Goal: Task Accomplishment & Management: Use online tool/utility

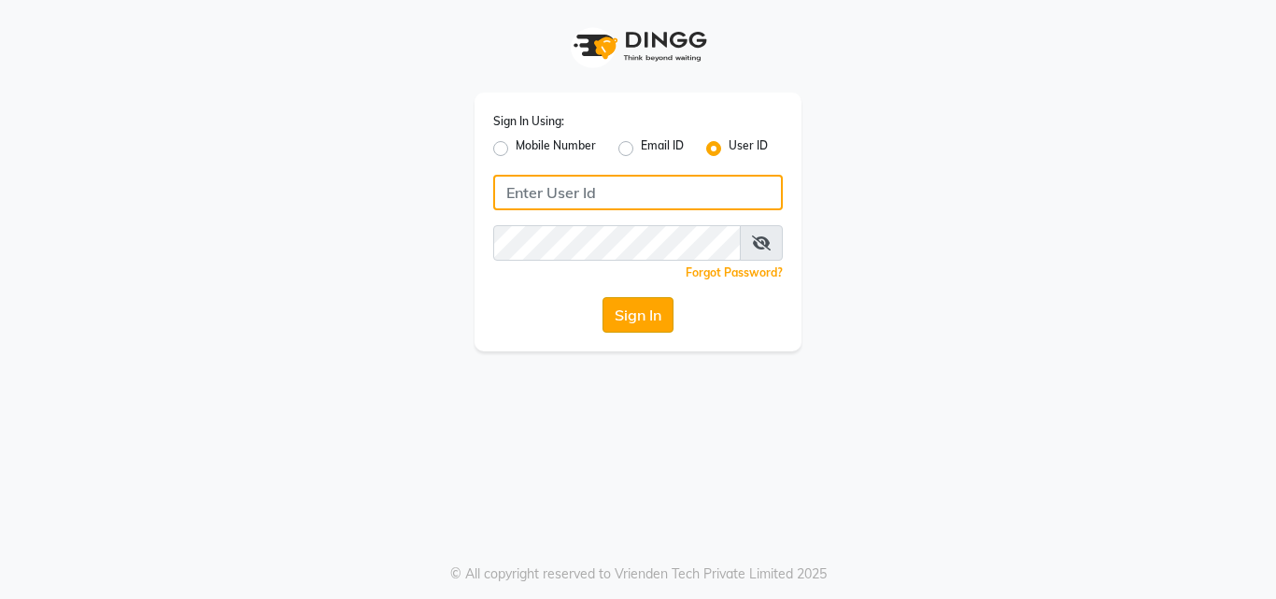
type input "[EMAIL_ADDRESS][DOMAIN_NAME]"
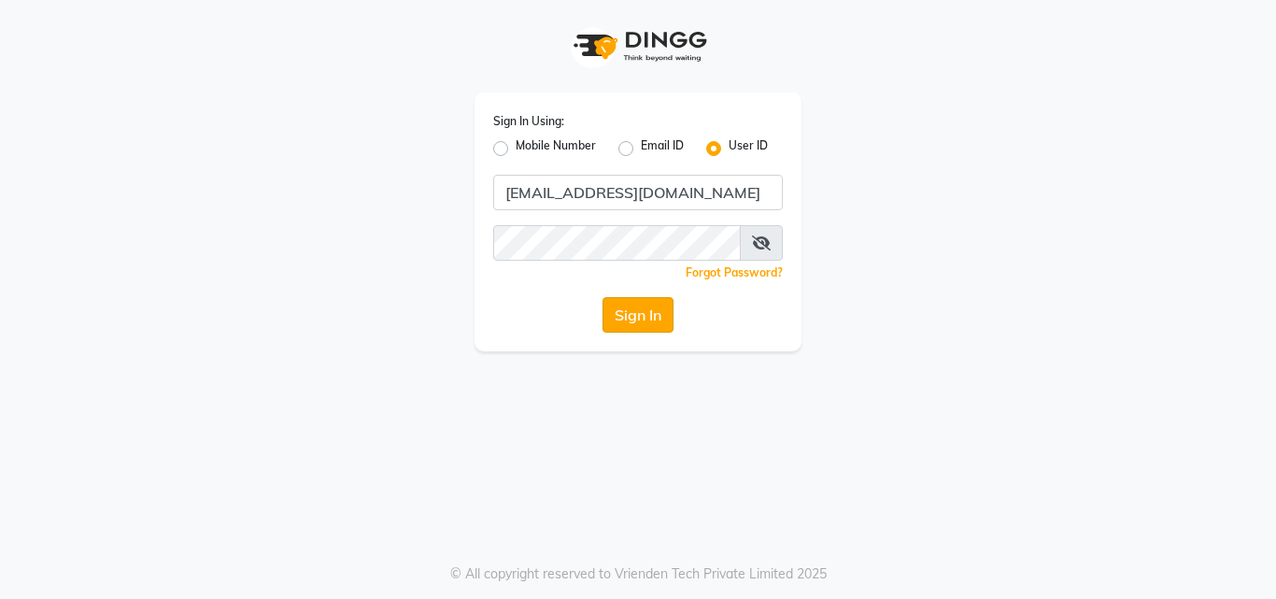
click at [621, 307] on button "Sign In" at bounding box center [637, 314] width 71 height 35
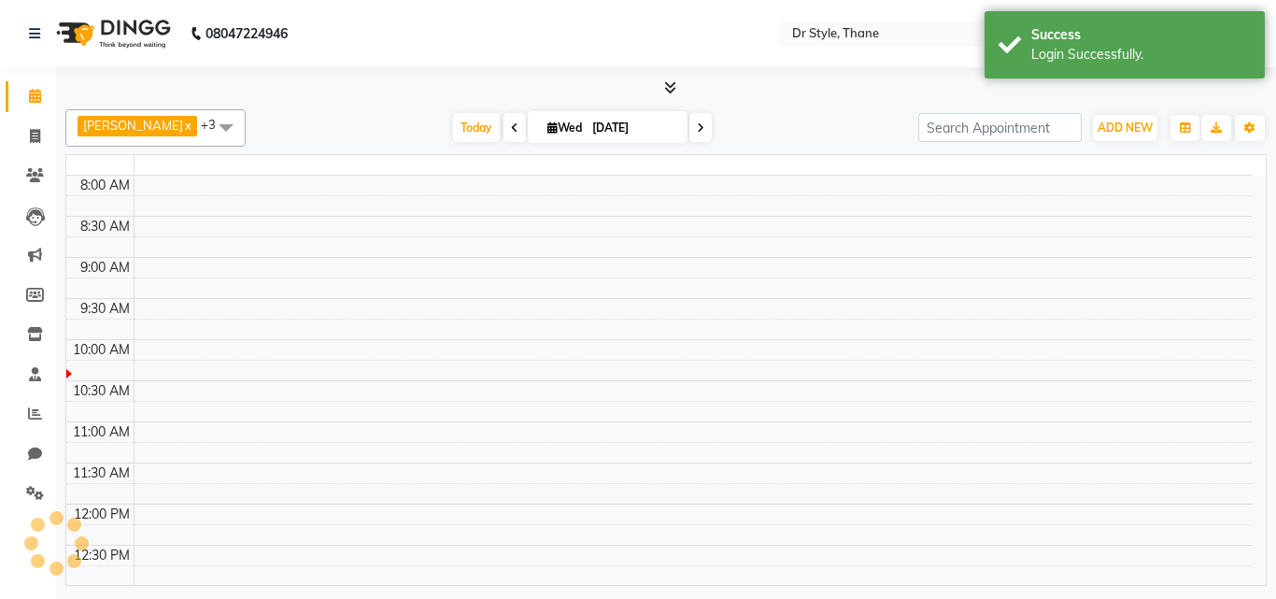
select select "en"
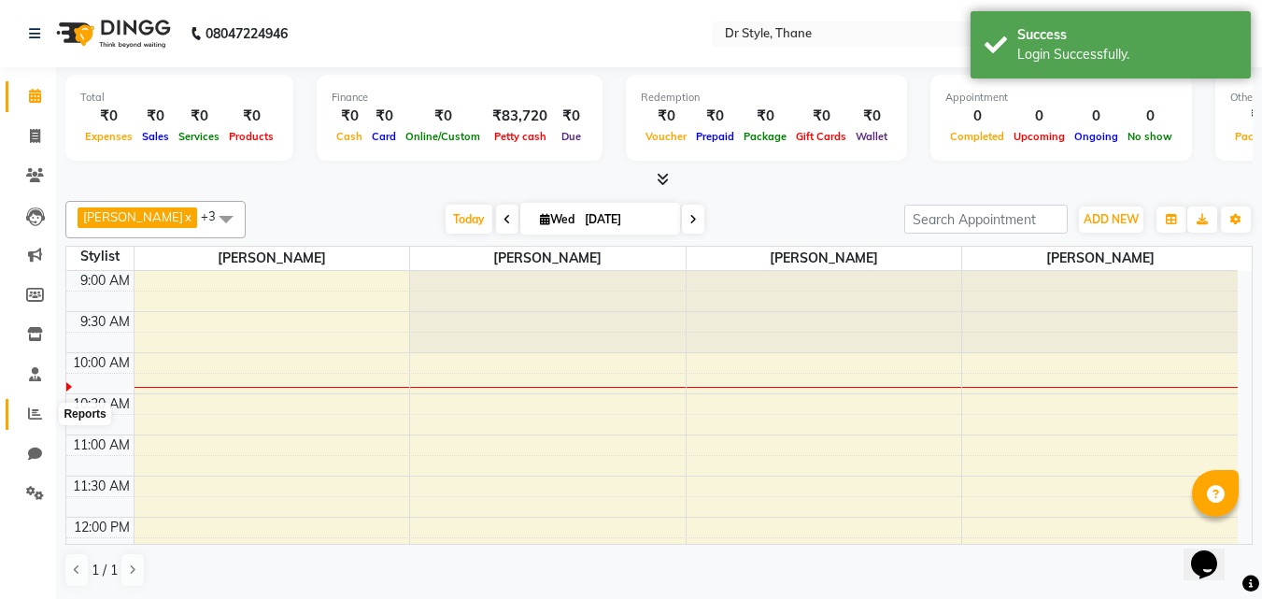
click at [39, 416] on icon at bounding box center [35, 413] width 14 height 14
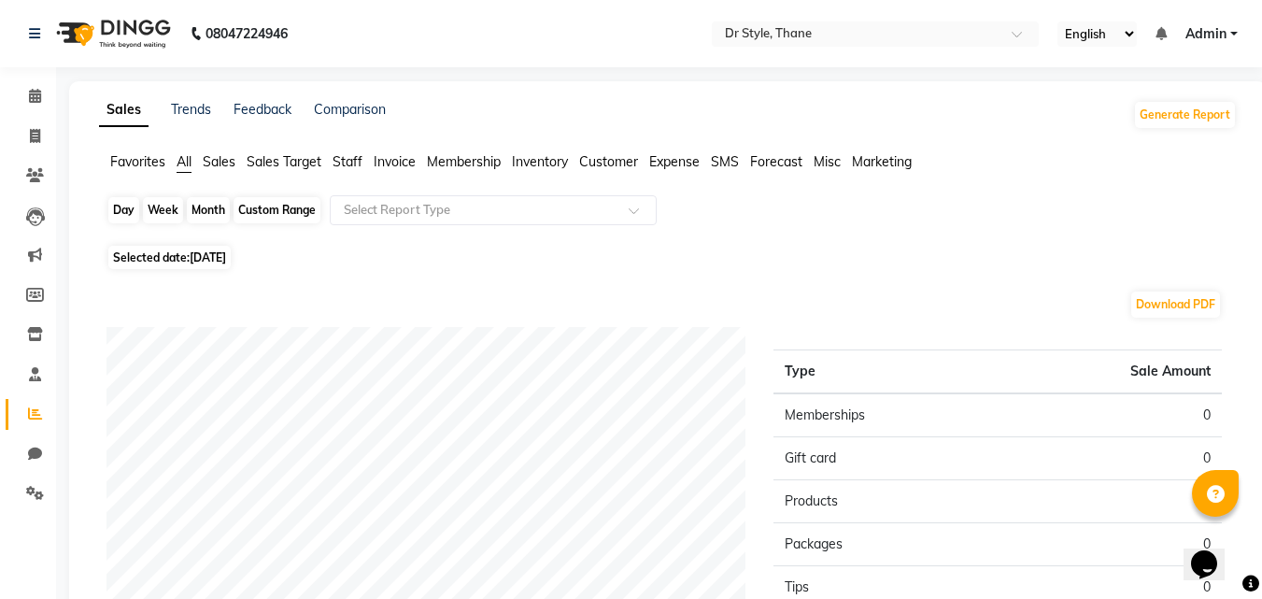
click at [132, 207] on div "Day" at bounding box center [123, 210] width 31 height 26
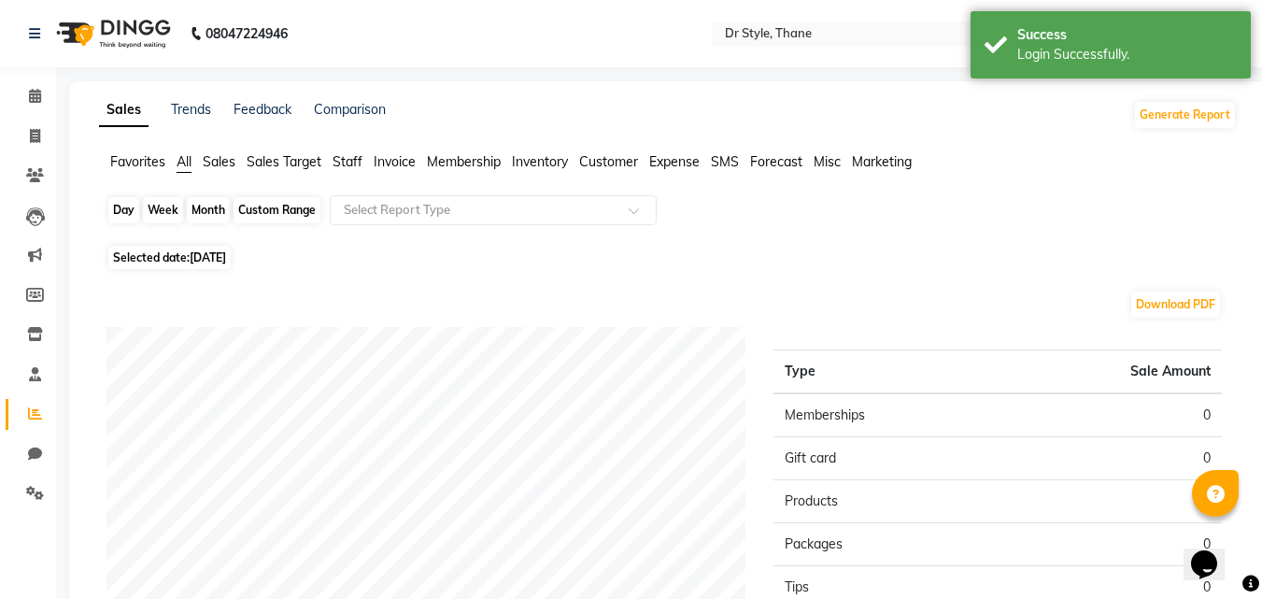
select select "9"
select select "2025"
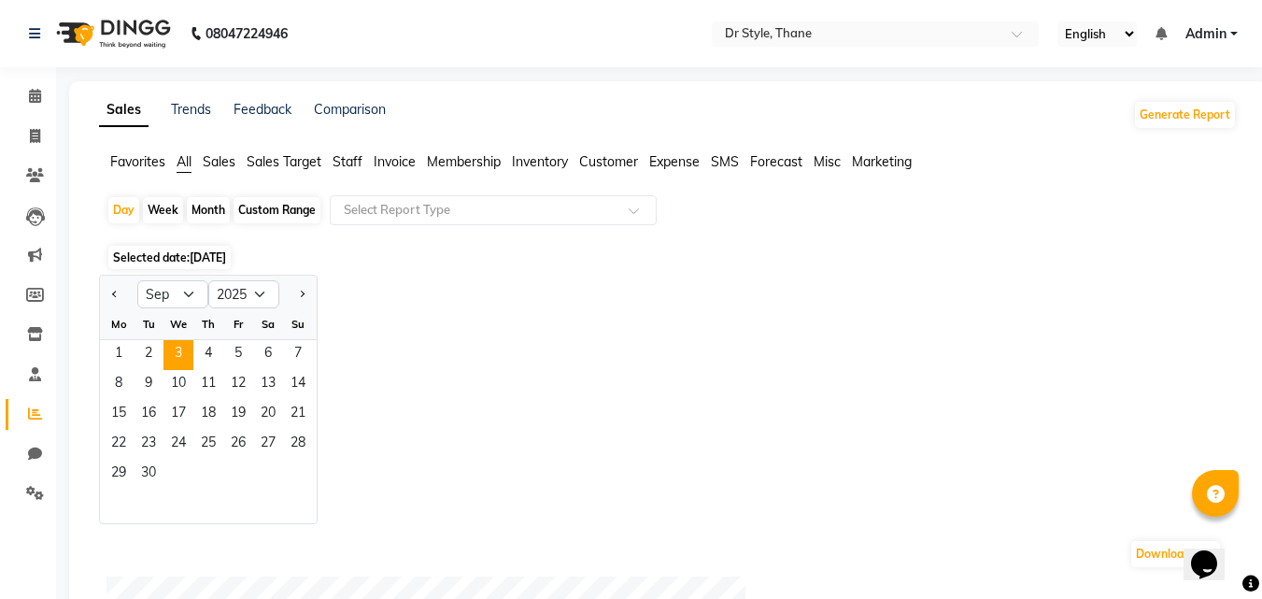
click at [141, 336] on div "Tu" at bounding box center [149, 324] width 30 height 30
click at [150, 346] on span "2" at bounding box center [149, 355] width 30 height 30
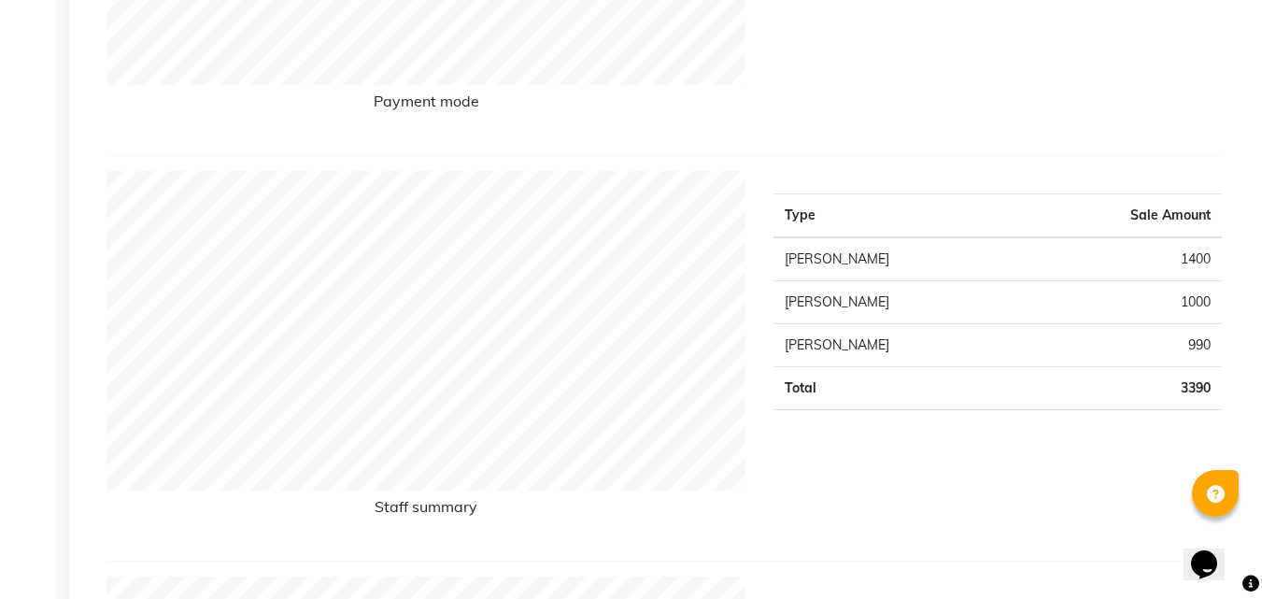
scroll to position [560, 0]
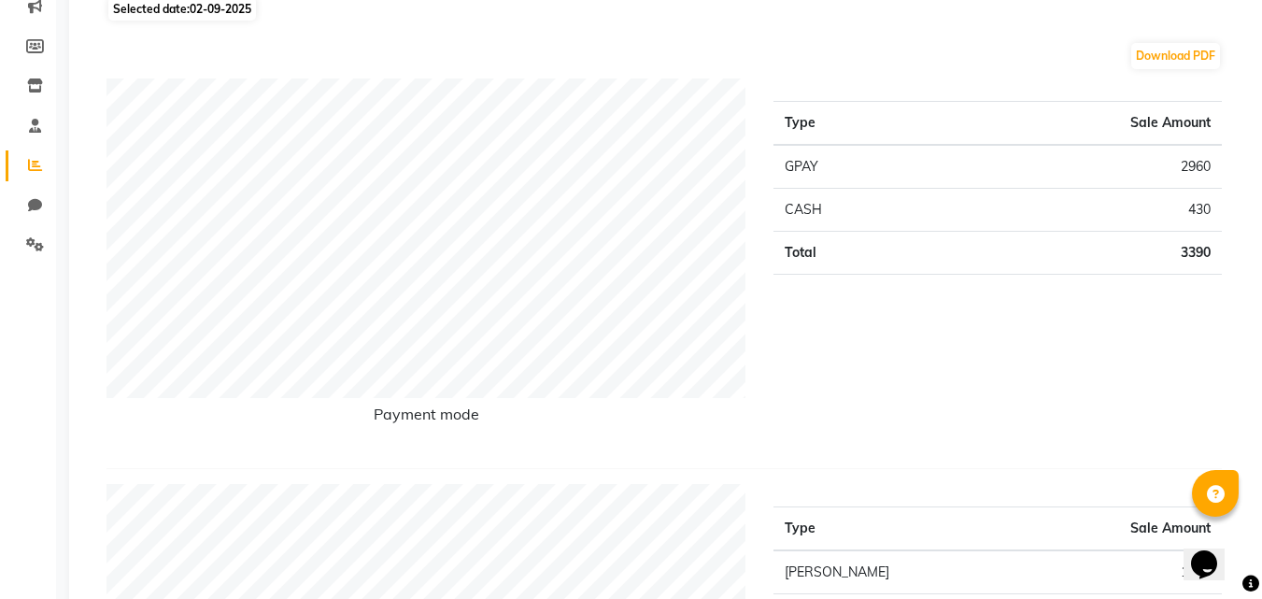
scroll to position [204, 0]
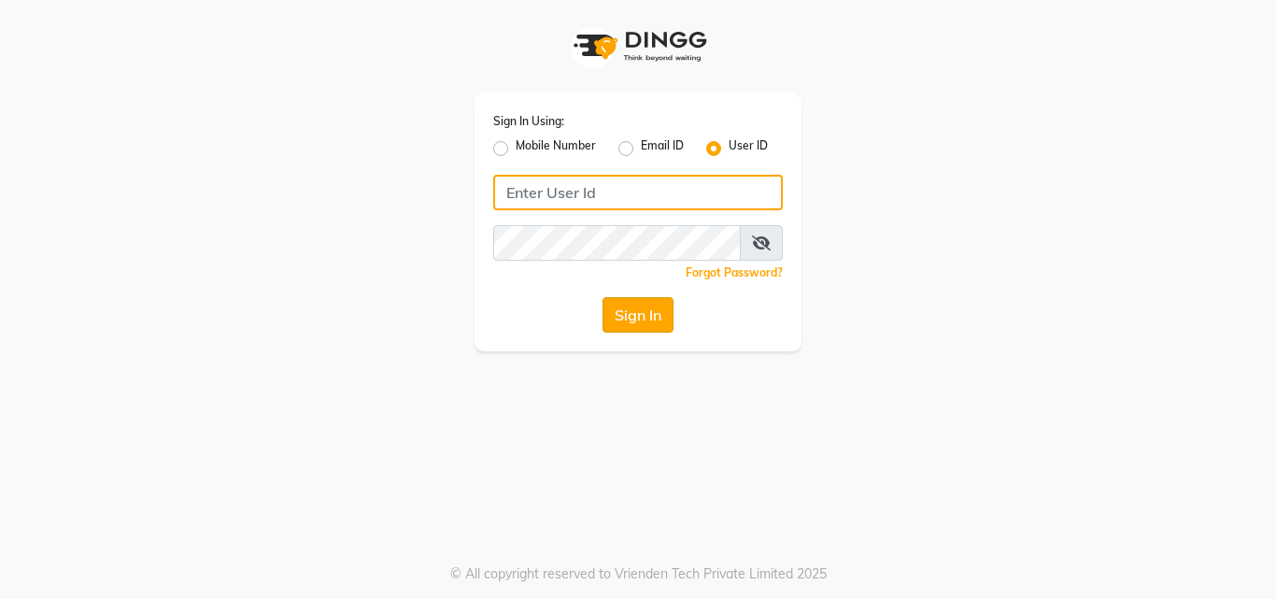
type input "[EMAIL_ADDRESS][DOMAIN_NAME]"
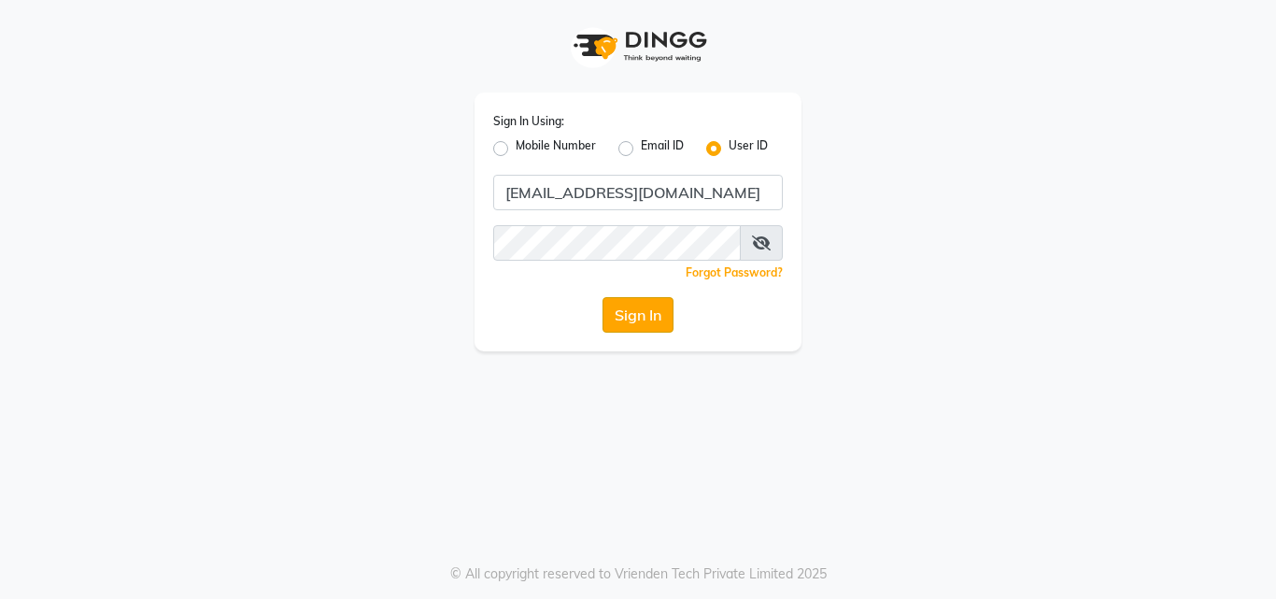
click at [602, 305] on button "Sign In" at bounding box center [637, 314] width 71 height 35
